Goal: Task Accomplishment & Management: Use online tool/utility

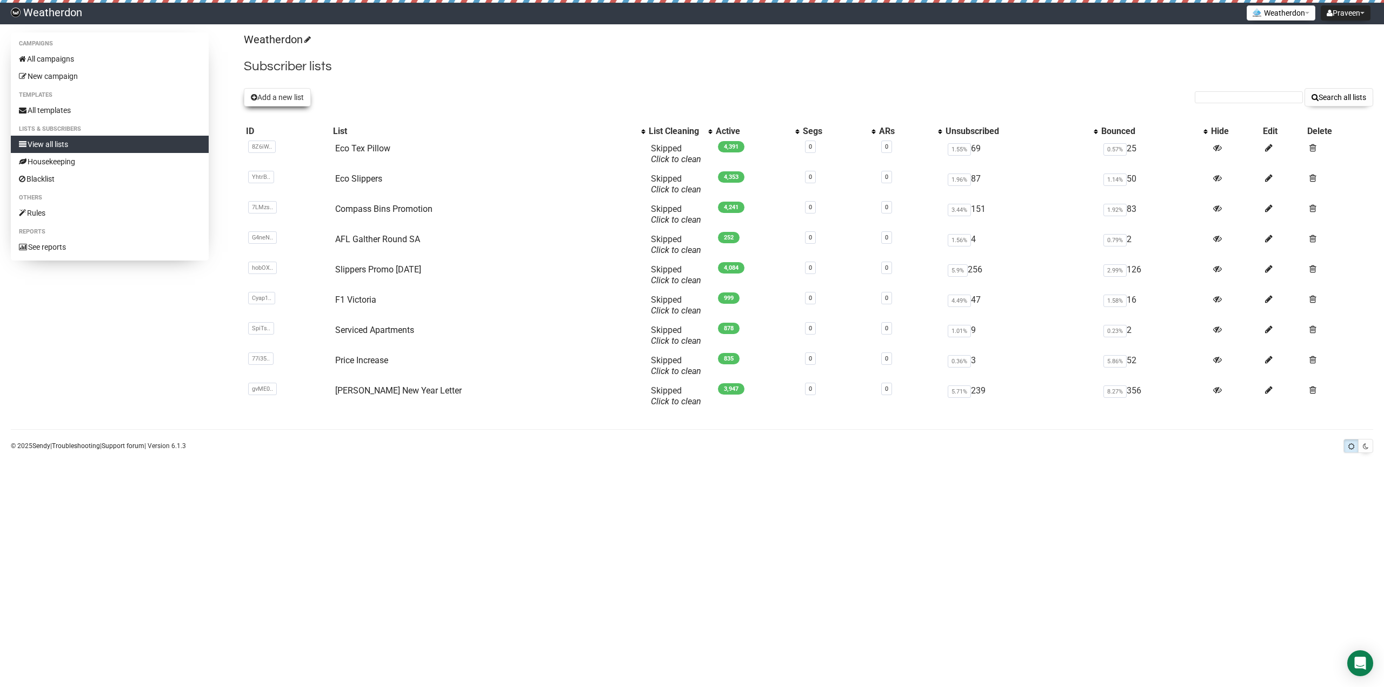
click at [267, 95] on button "Add a new list" at bounding box center [277, 97] width 67 height 18
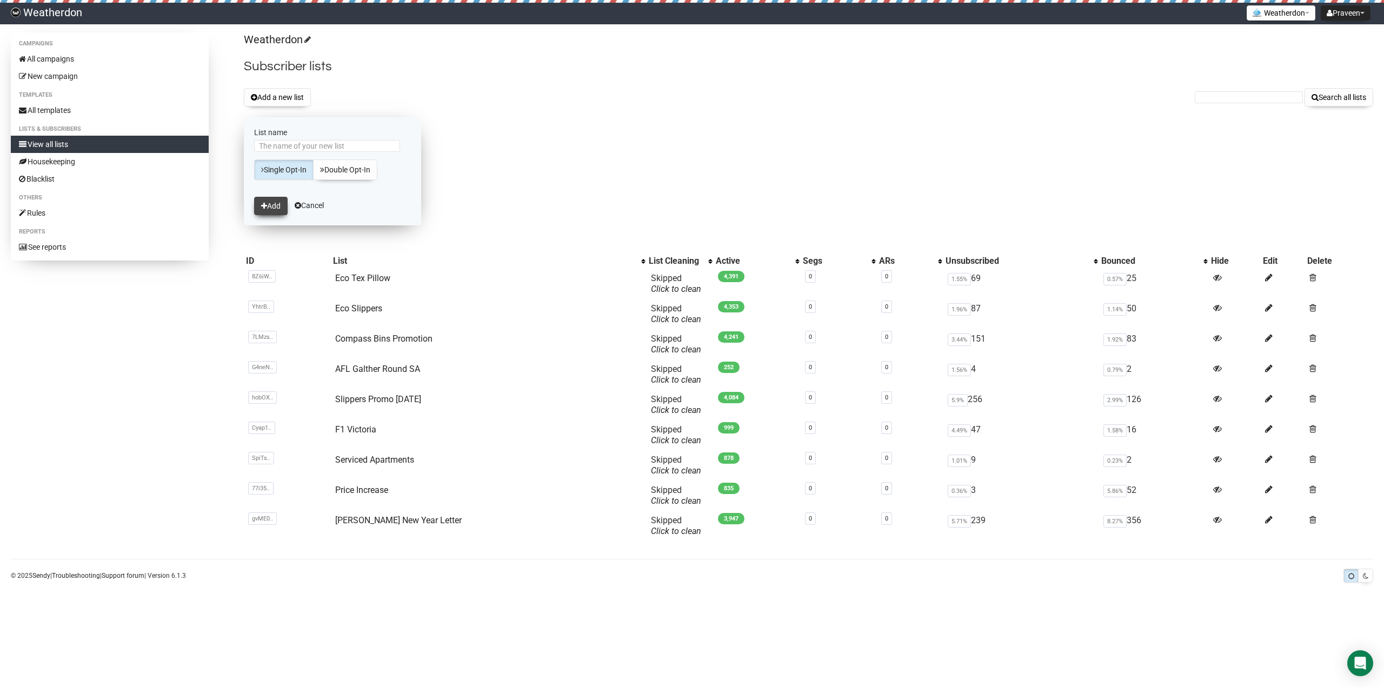
drag, startPoint x: 269, startPoint y: 202, endPoint x: 287, endPoint y: 207, distance: 18.6
click at [269, 203] on button "Add" at bounding box center [271, 206] width 34 height 18
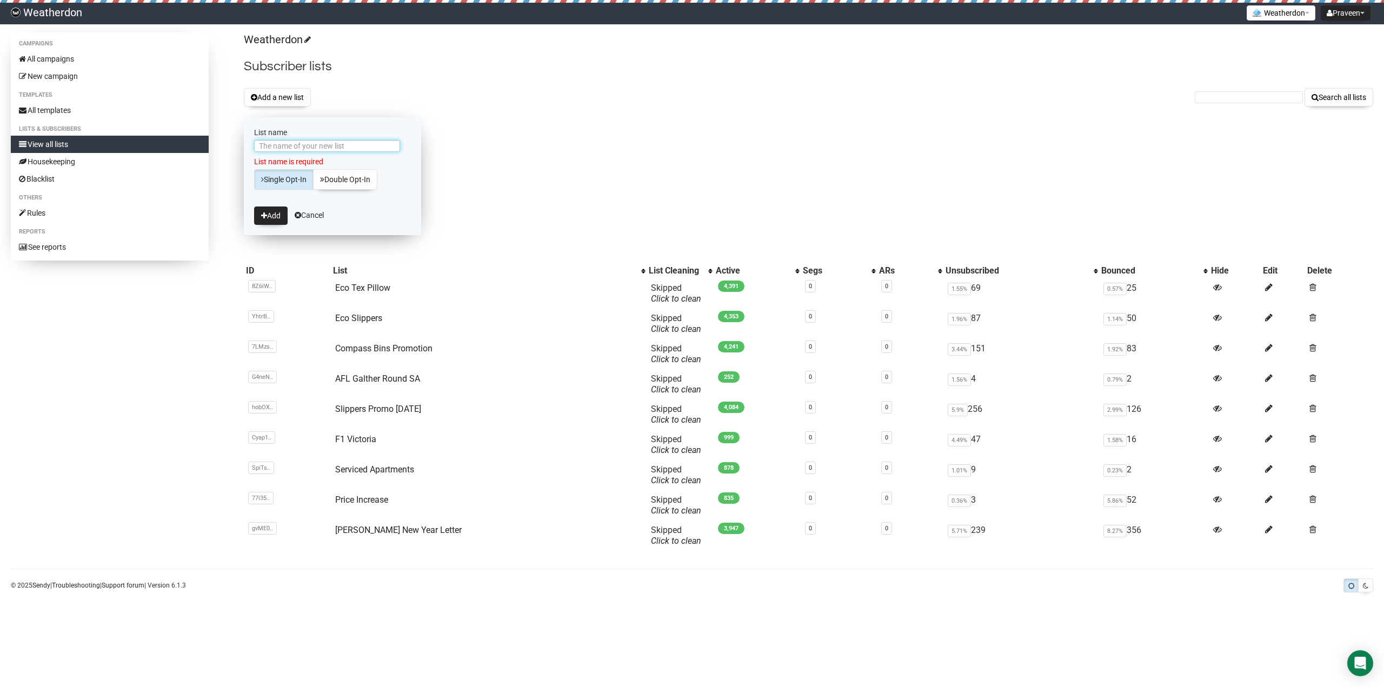
click at [278, 146] on input "List name" at bounding box center [327, 146] width 146 height 12
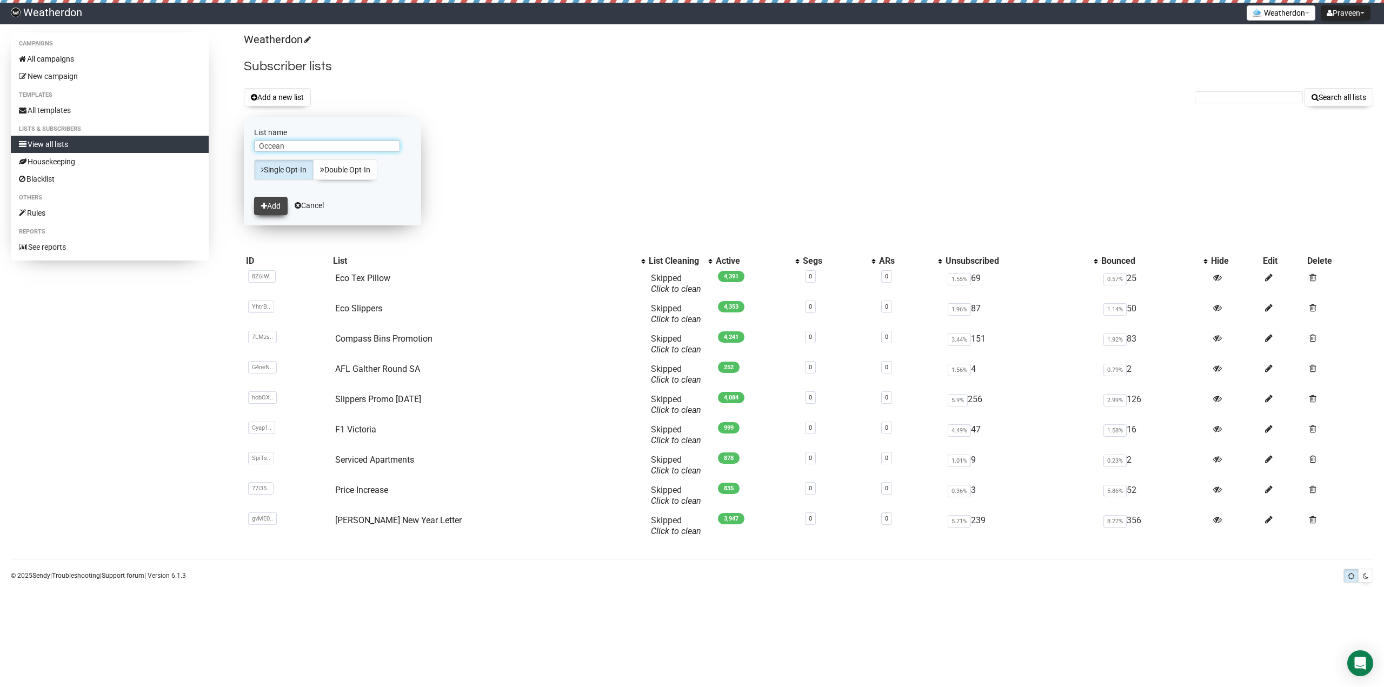
type input "Occean"
drag, startPoint x: 274, startPoint y: 204, endPoint x: 339, endPoint y: 237, distance: 73.0
click at [274, 204] on button "Add" at bounding box center [271, 206] width 34 height 18
